Goal: Obtain resource: Download file/media

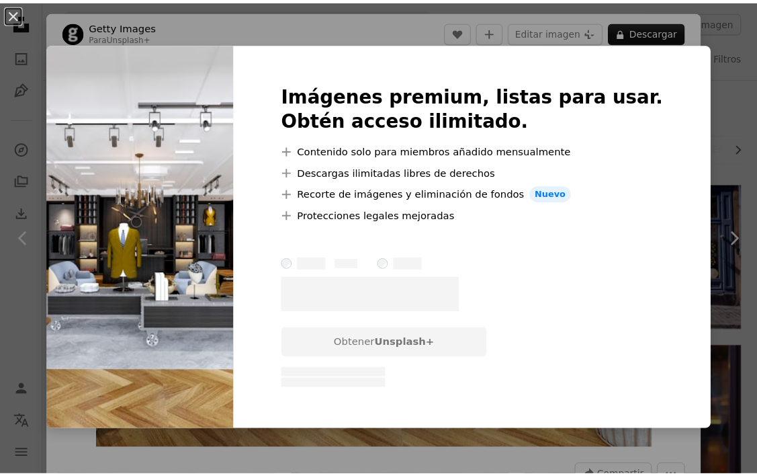
scroll to position [134, 0]
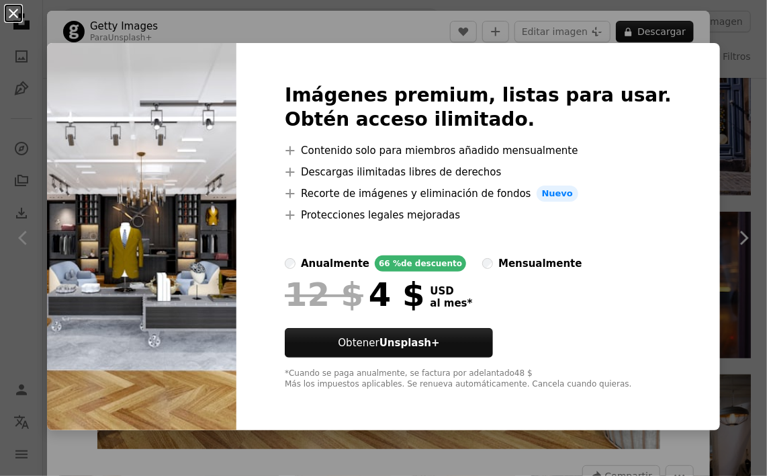
click at [13, 16] on button "An X shape" at bounding box center [13, 13] width 16 height 16
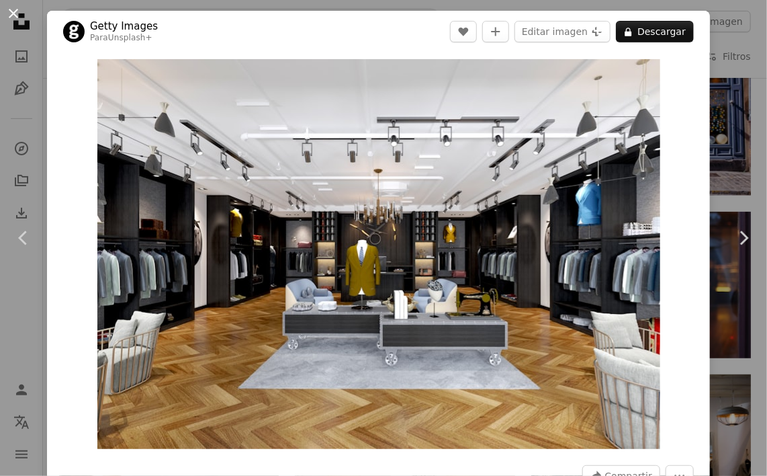
click at [14, 15] on button "An X shape" at bounding box center [13, 13] width 16 height 16
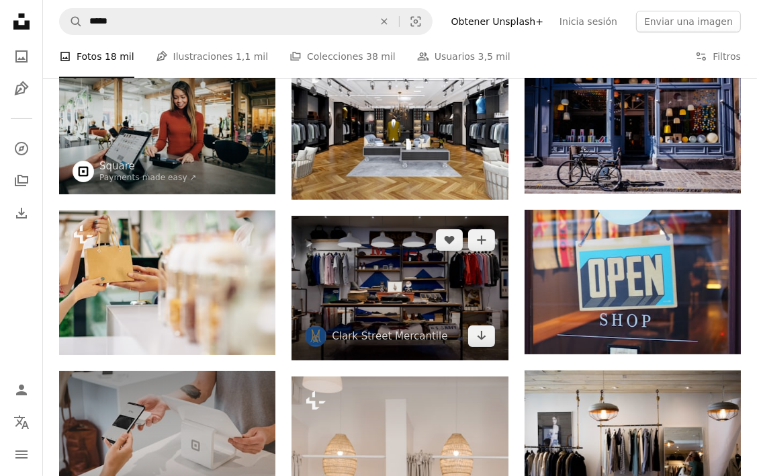
click at [379, 300] on img at bounding box center [400, 288] width 216 height 144
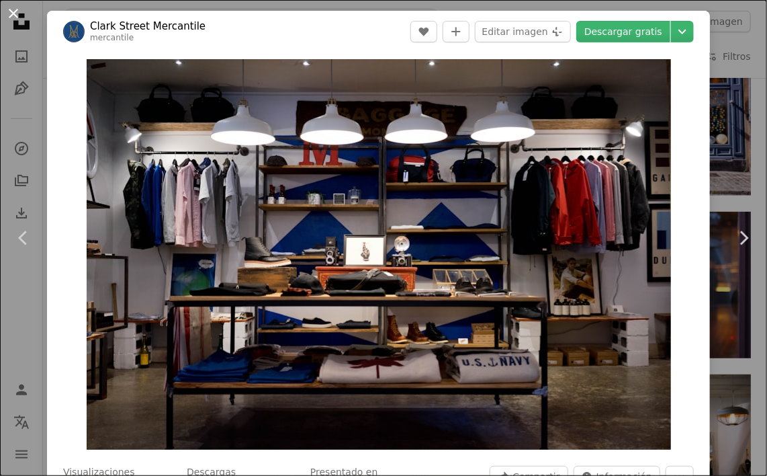
click at [13, 12] on button "An X shape" at bounding box center [13, 13] width 16 height 16
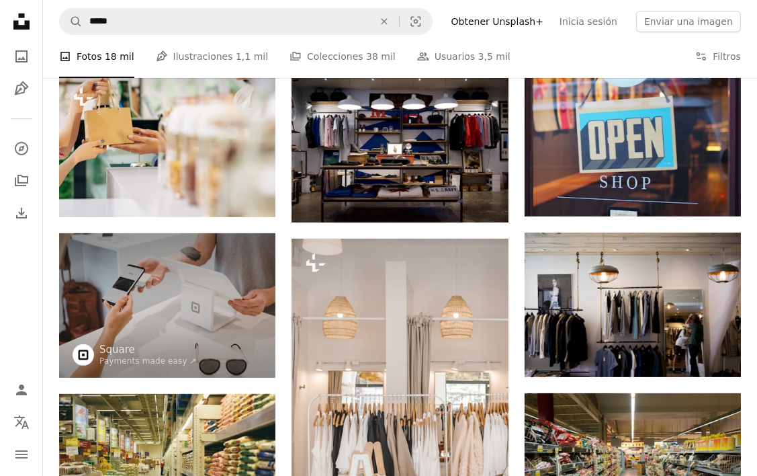
scroll to position [67, 0]
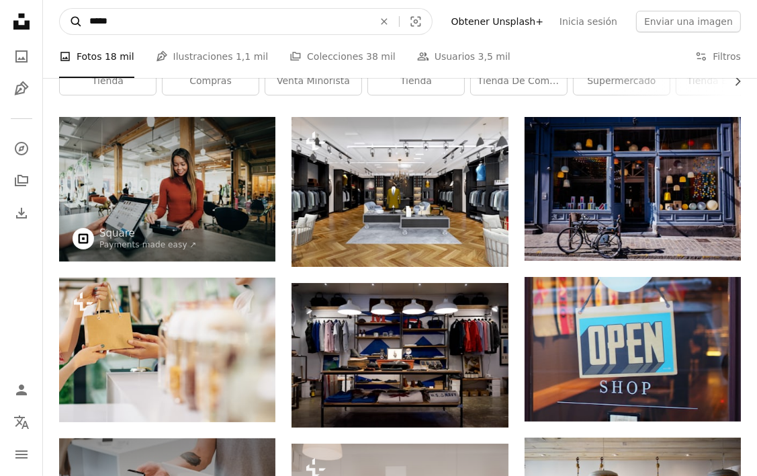
drag, startPoint x: 121, startPoint y: 22, endPoint x: 70, endPoint y: 24, distance: 51.1
click at [70, 24] on form "A magnifying glass ***** An X shape Visual search" at bounding box center [245, 21] width 373 height 27
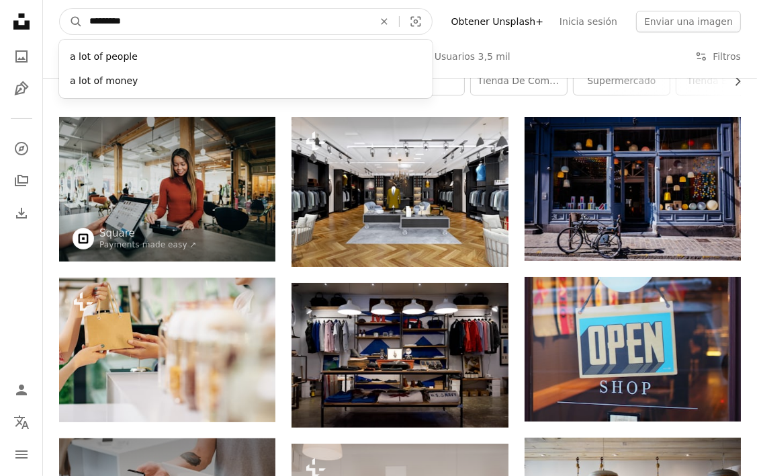
drag, startPoint x: 128, startPoint y: 20, endPoint x: 42, endPoint y: 24, distance: 86.1
paste input "**********"
type input "**********"
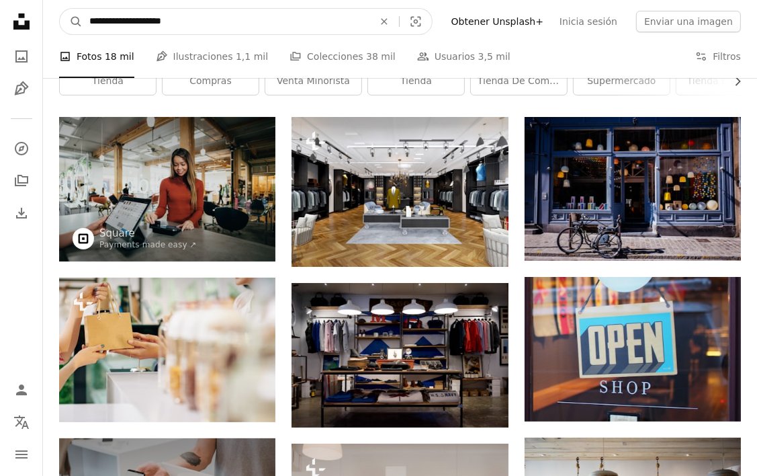
click button "A magnifying glass" at bounding box center [71, 22] width 23 height 26
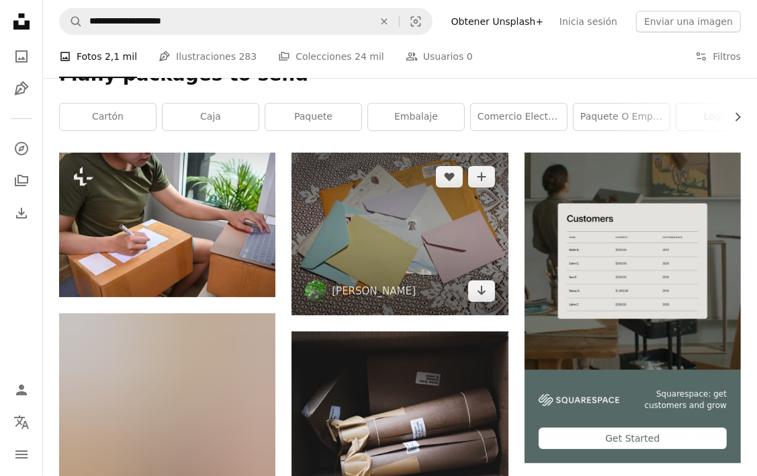
scroll to position [134, 0]
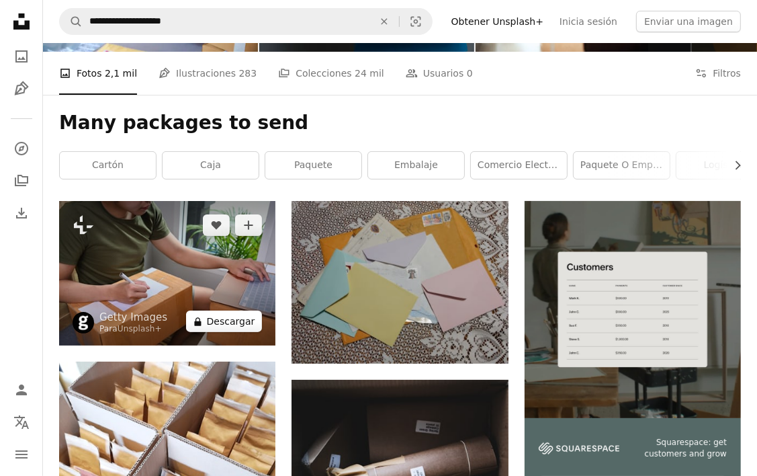
click at [236, 325] on button "A lock Descargar" at bounding box center [224, 320] width 77 height 21
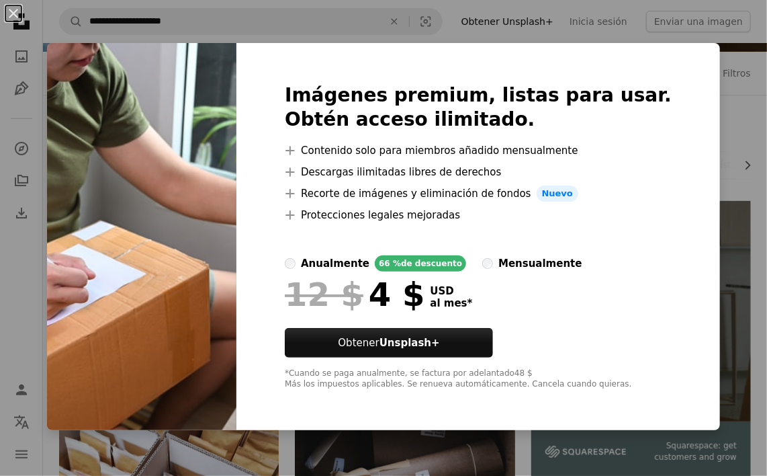
drag, startPoint x: 9, startPoint y: 11, endPoint x: 31, endPoint y: 28, distance: 27.3
click at [9, 11] on button "An X shape" at bounding box center [13, 13] width 16 height 16
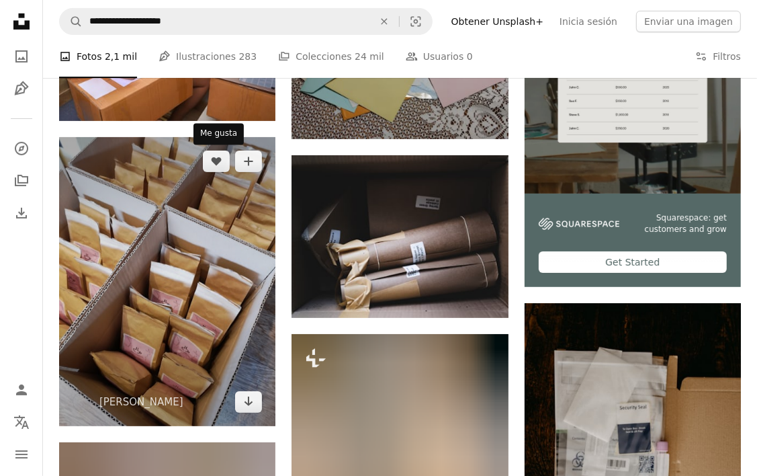
scroll to position [336, 0]
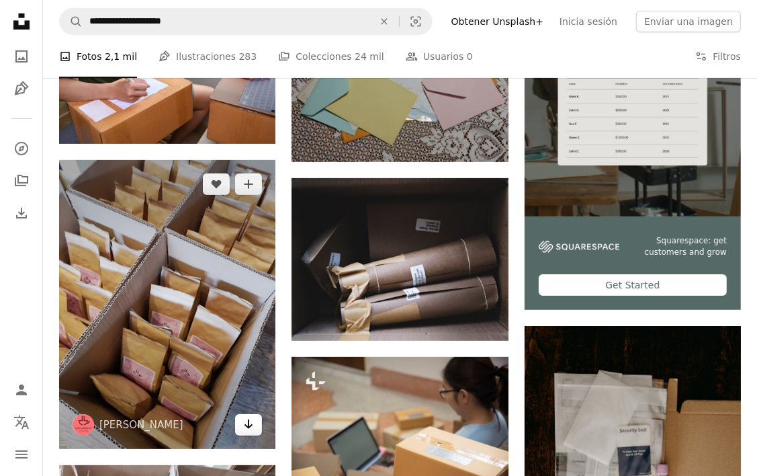
click at [247, 428] on icon "Arrow pointing down" at bounding box center [248, 424] width 11 height 16
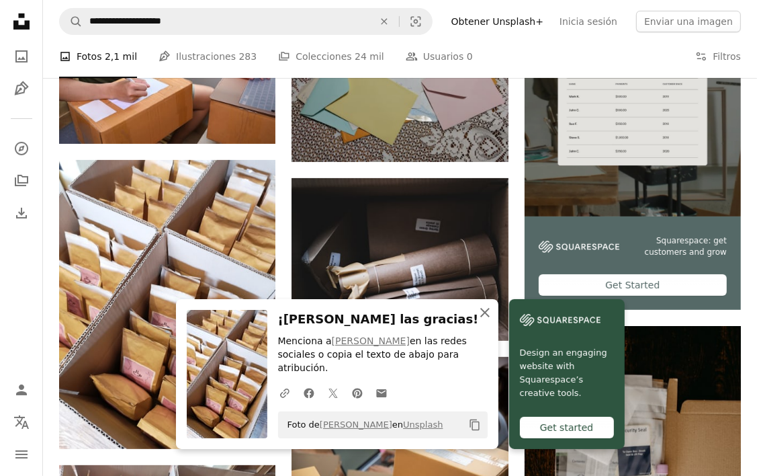
drag, startPoint x: 483, startPoint y: 319, endPoint x: 486, endPoint y: 336, distance: 17.1
click at [483, 320] on icon "An X shape" at bounding box center [485, 312] width 16 height 16
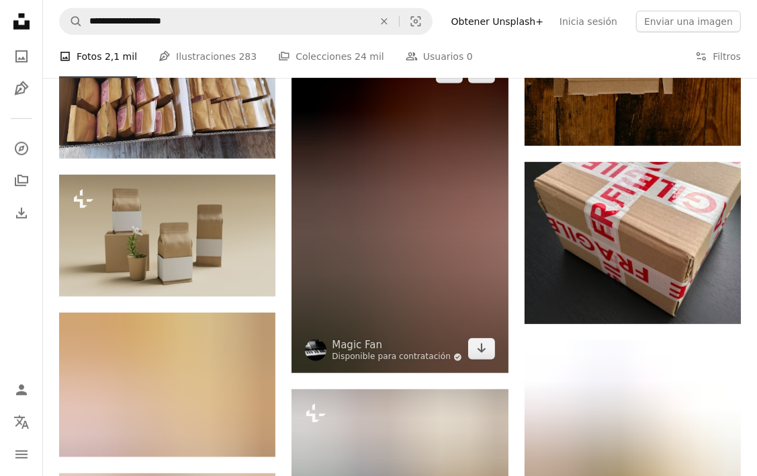
scroll to position [806, 0]
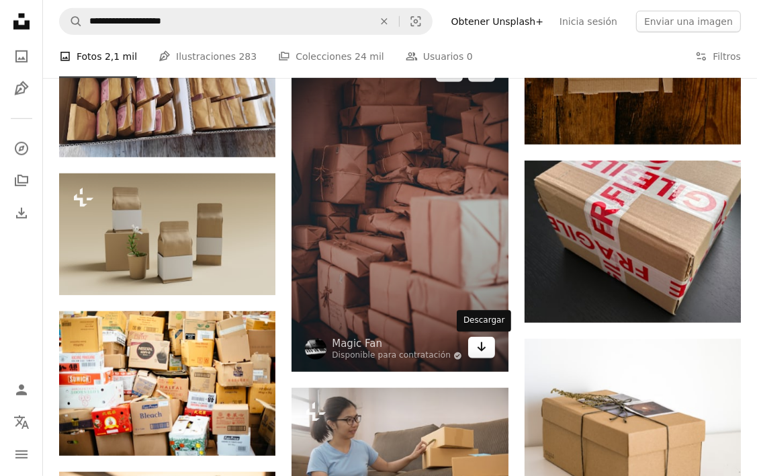
click at [484, 346] on icon "Arrow pointing down" at bounding box center [481, 347] width 11 height 16
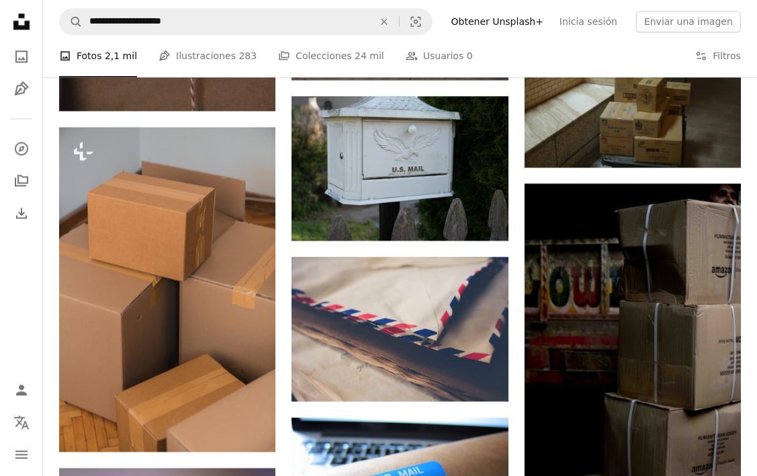
scroll to position [2552, 0]
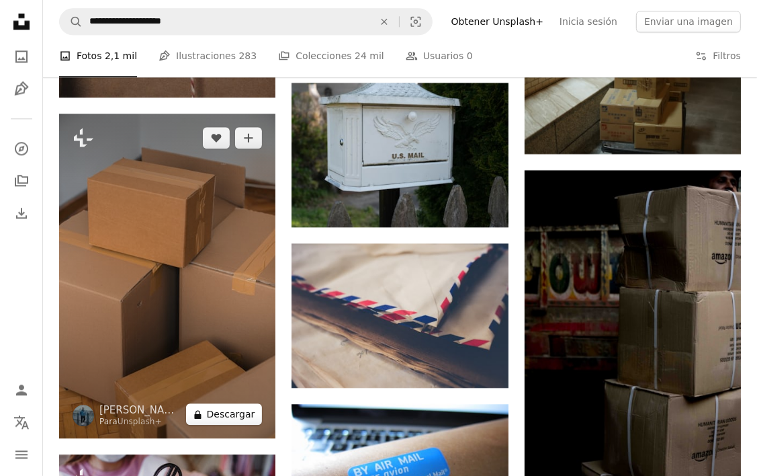
click at [235, 412] on button "A lock Descargar" at bounding box center [224, 413] width 77 height 21
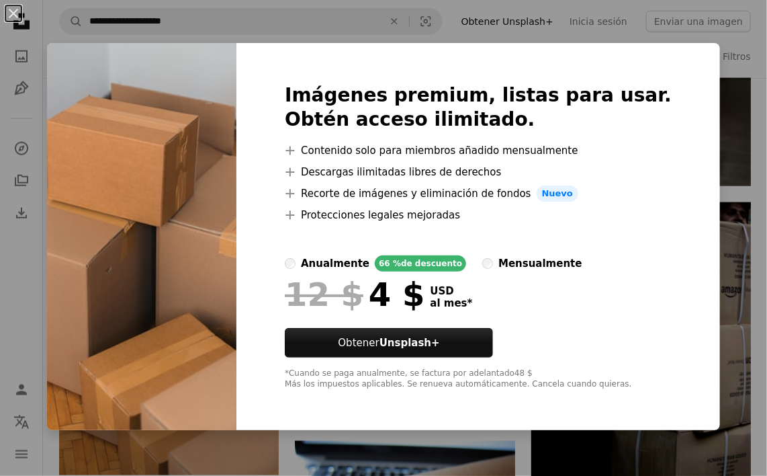
drag, startPoint x: 13, startPoint y: 13, endPoint x: 85, endPoint y: 64, distance: 89.1
click at [13, 13] on button "An X shape" at bounding box center [13, 13] width 16 height 16
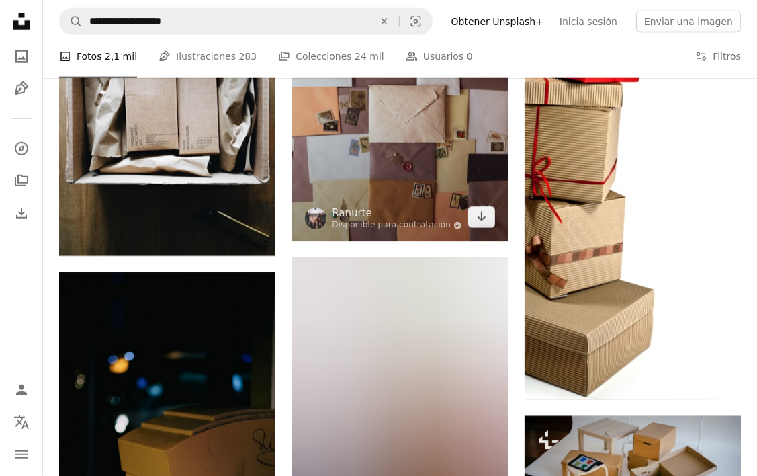
scroll to position [4836, 0]
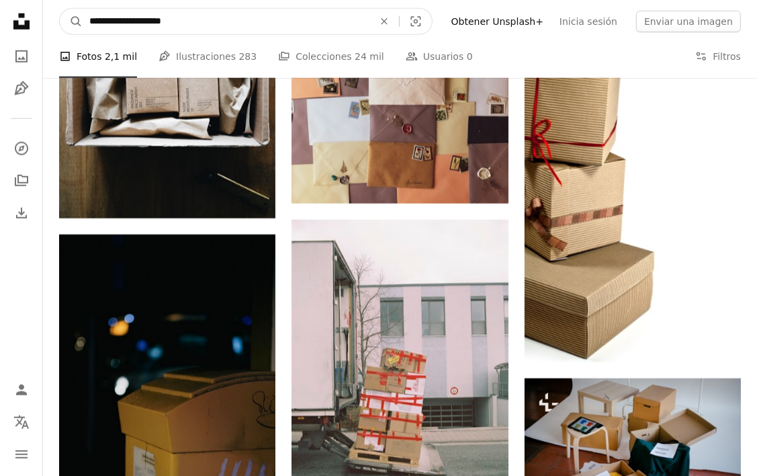
drag, startPoint x: 204, startPoint y: 22, endPoint x: 9, endPoint y: 39, distance: 195.5
type input "**********"
click button "A magnifying glass" at bounding box center [71, 22] width 23 height 26
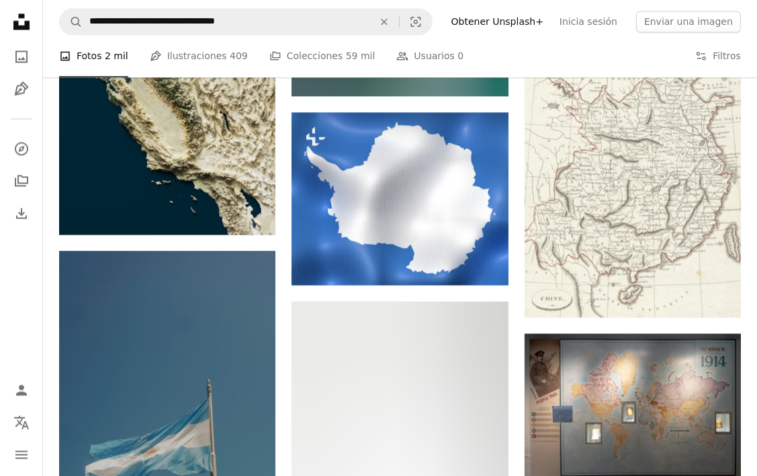
scroll to position [9672, 0]
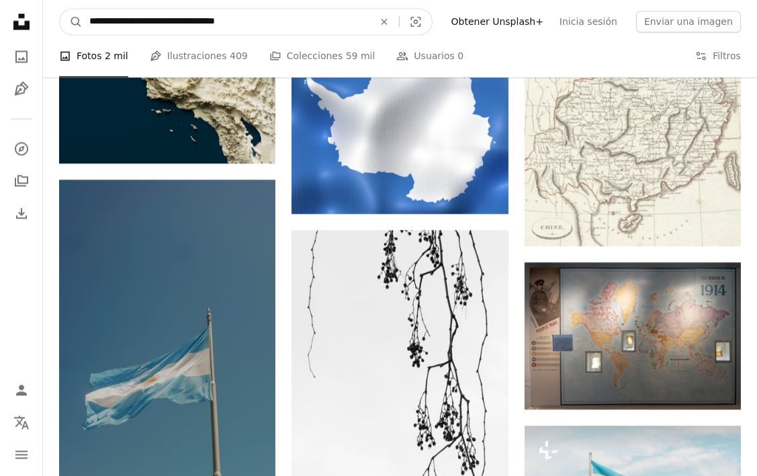
drag, startPoint x: 188, startPoint y: 23, endPoint x: 328, endPoint y: 20, distance: 139.7
click at [328, 20] on input "**********" at bounding box center [226, 22] width 287 height 26
type input "**********"
click button "A magnifying glass" at bounding box center [71, 22] width 23 height 26
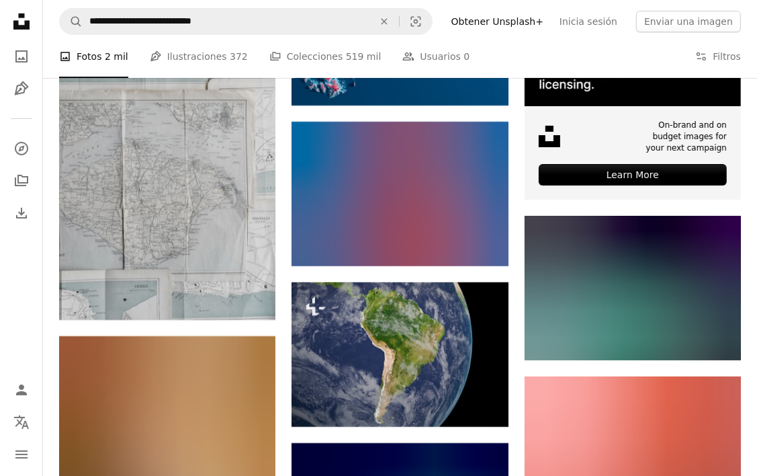
scroll to position [4030, 0]
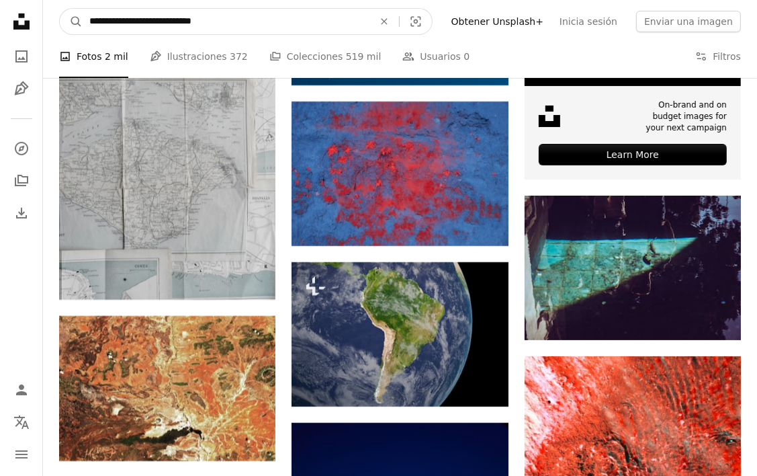
drag, startPoint x: 234, startPoint y: 21, endPoint x: 169, endPoint y: 24, distance: 64.5
click at [169, 24] on input "**********" at bounding box center [226, 22] width 287 height 26
type input "**********"
click button "A magnifying glass" at bounding box center [71, 22] width 23 height 26
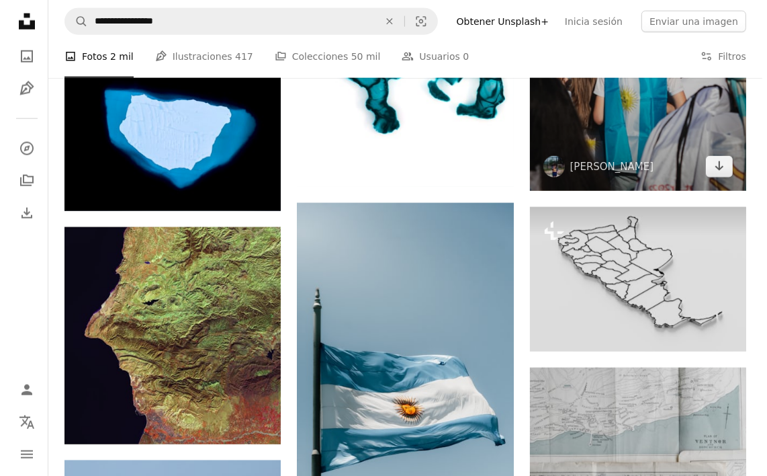
scroll to position [1276, 0]
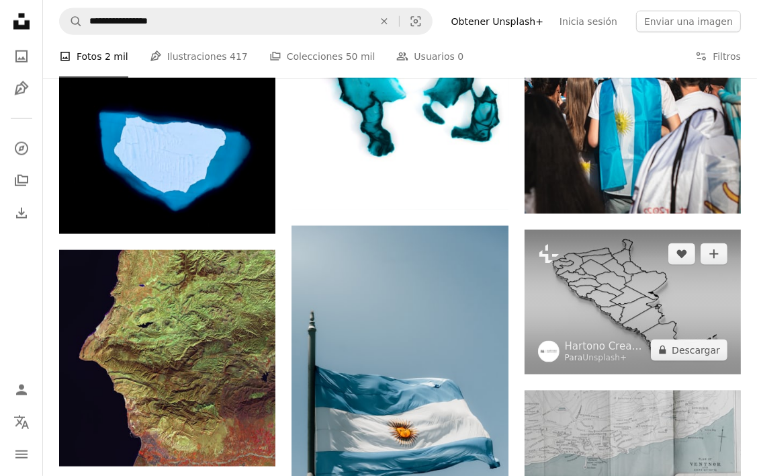
click at [653, 292] on img at bounding box center [633, 302] width 216 height 144
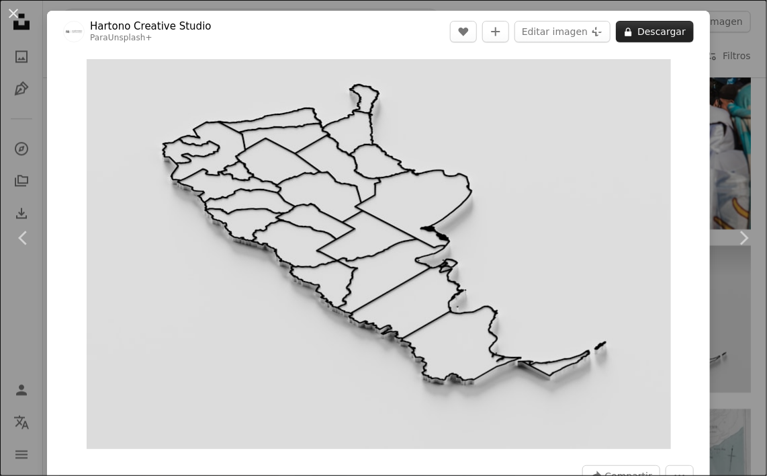
click at [648, 32] on button "A lock Descargar" at bounding box center [655, 31] width 78 height 21
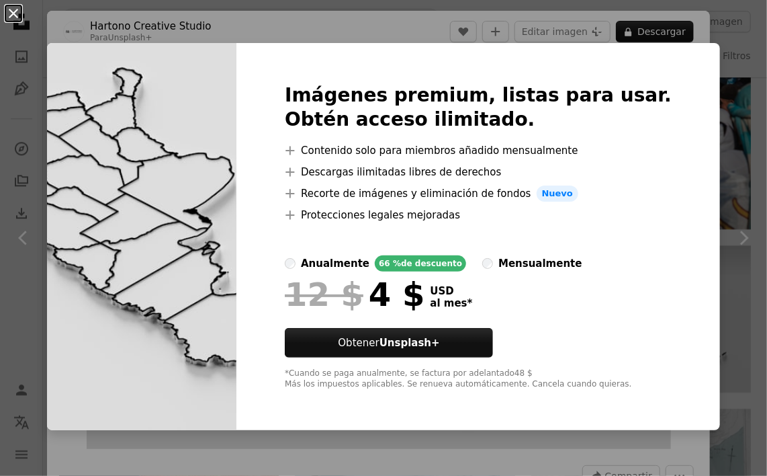
click at [15, 13] on button "An X shape" at bounding box center [13, 13] width 16 height 16
